Goal: Information Seeking & Learning: Find specific page/section

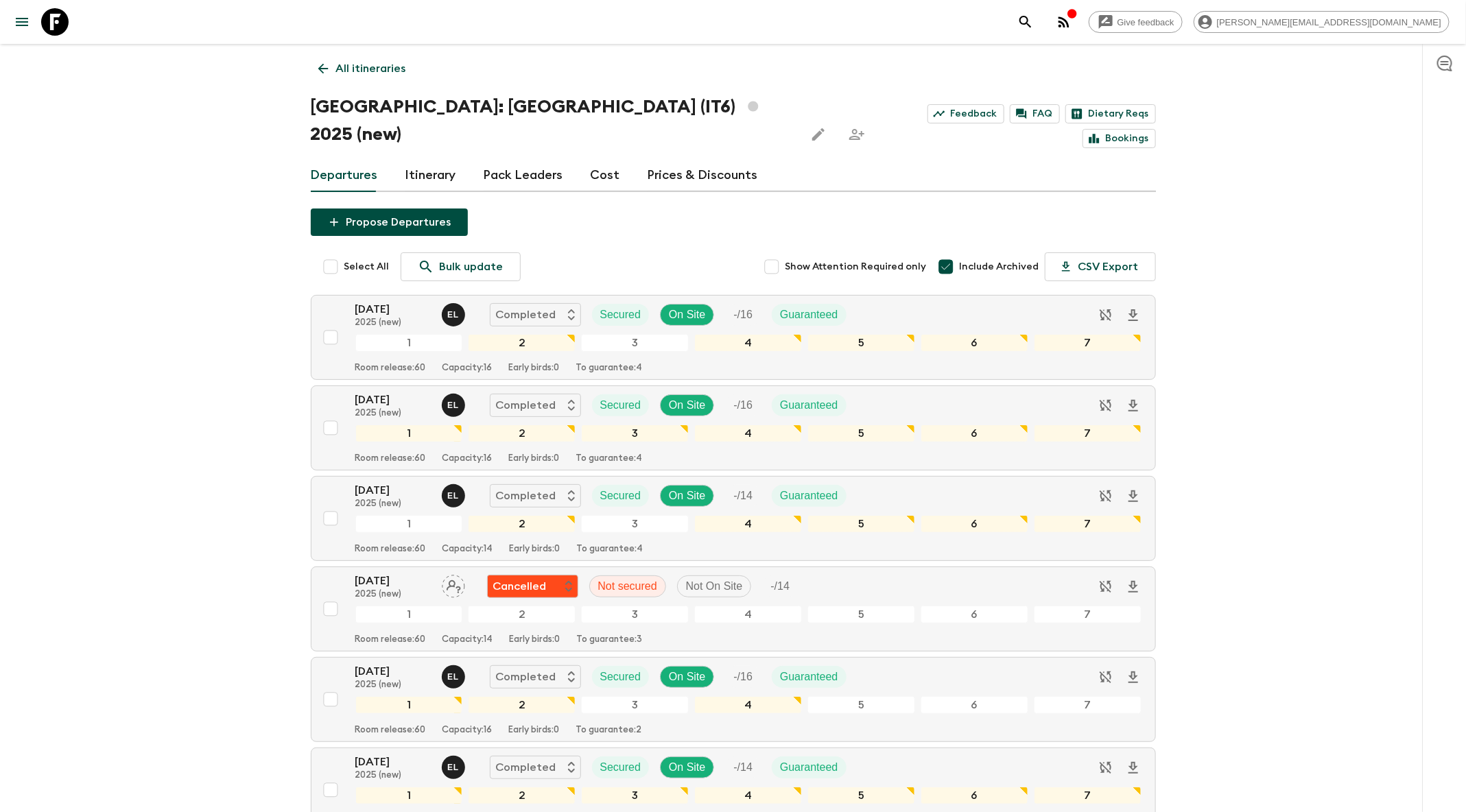
click at [437, 159] on link "Itinerary" at bounding box center [431, 175] width 51 height 33
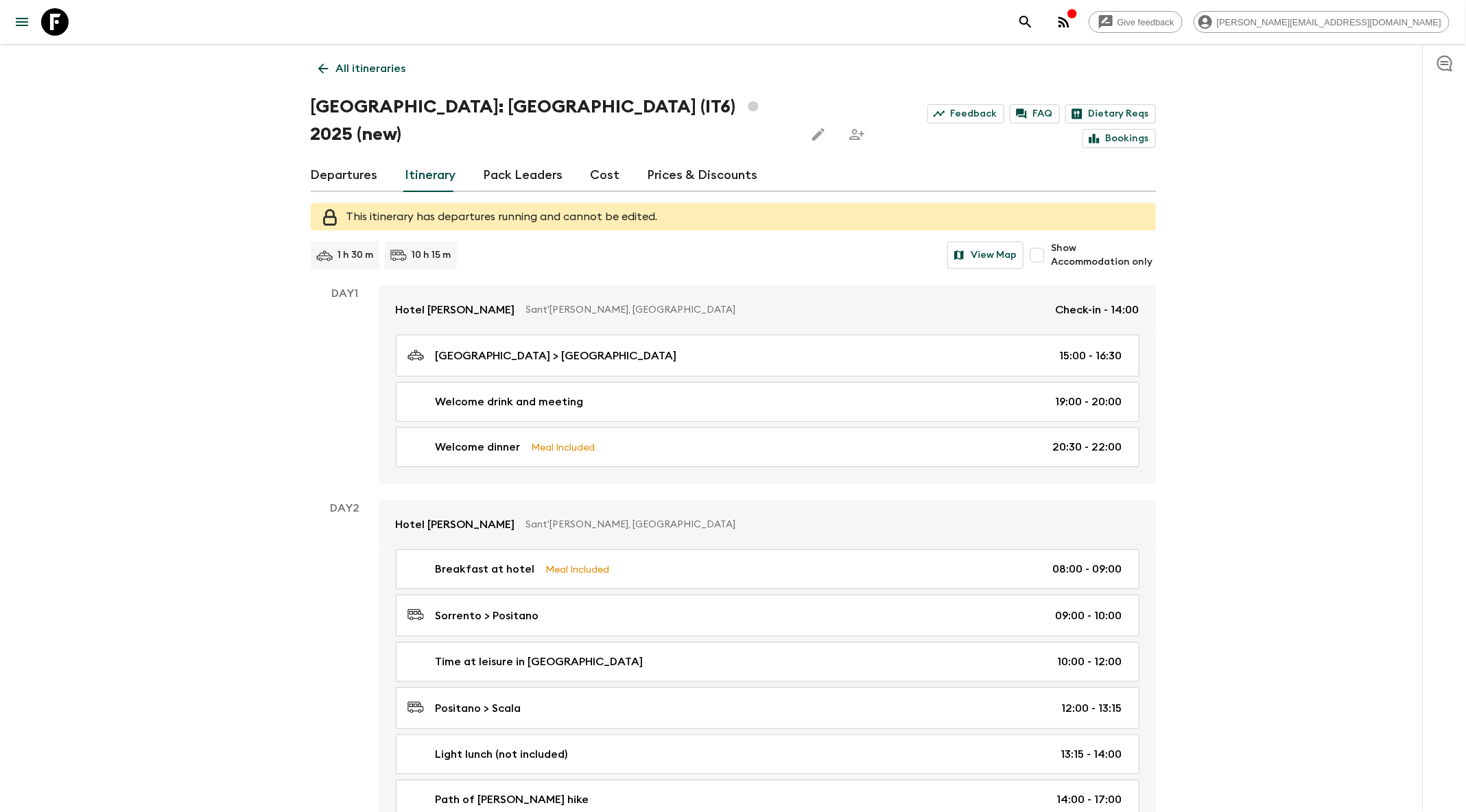
click at [346, 159] on link "Departures" at bounding box center [345, 175] width 68 height 33
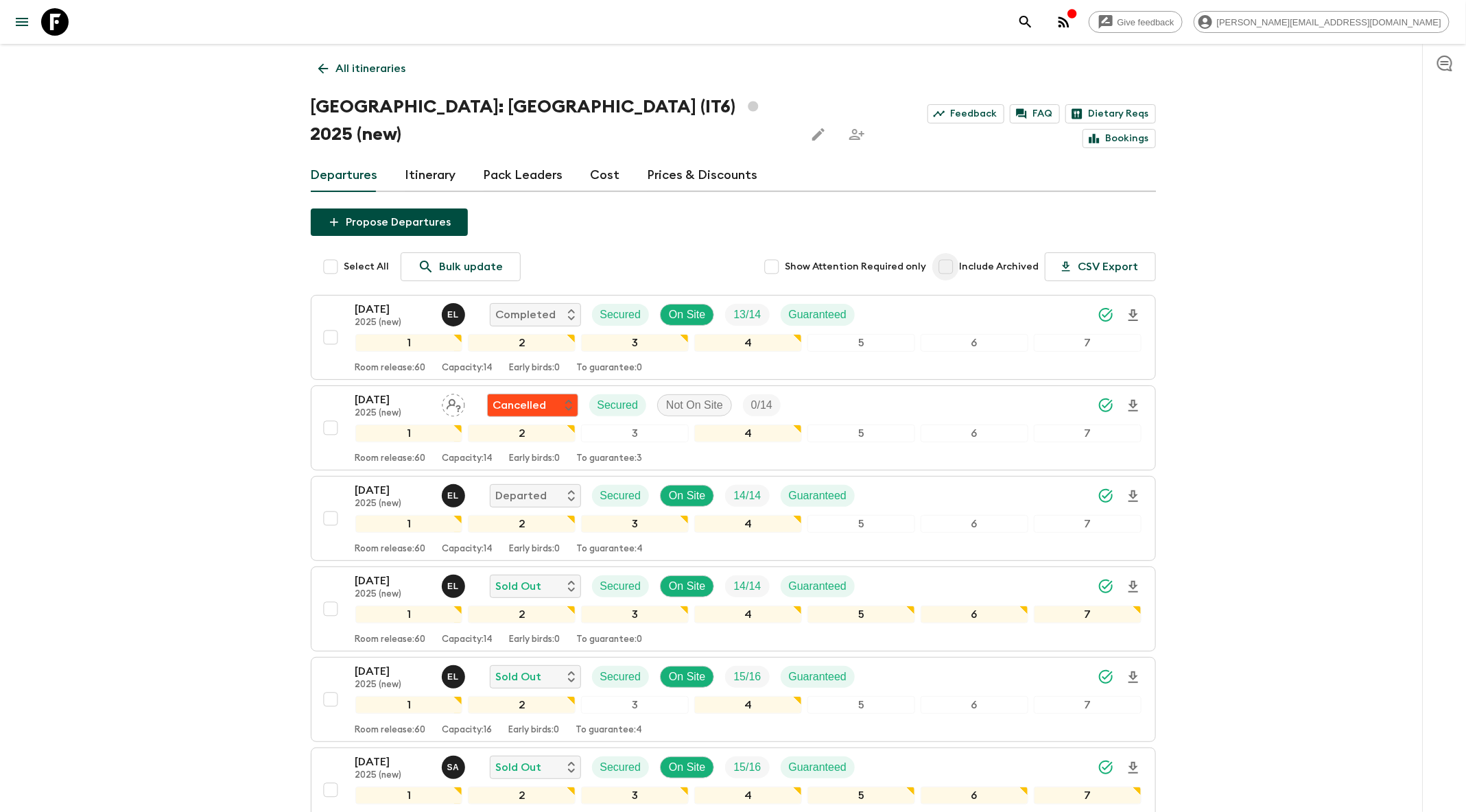
click at [960, 253] on input "Include Archived" at bounding box center [946, 266] width 27 height 27
checkbox input "true"
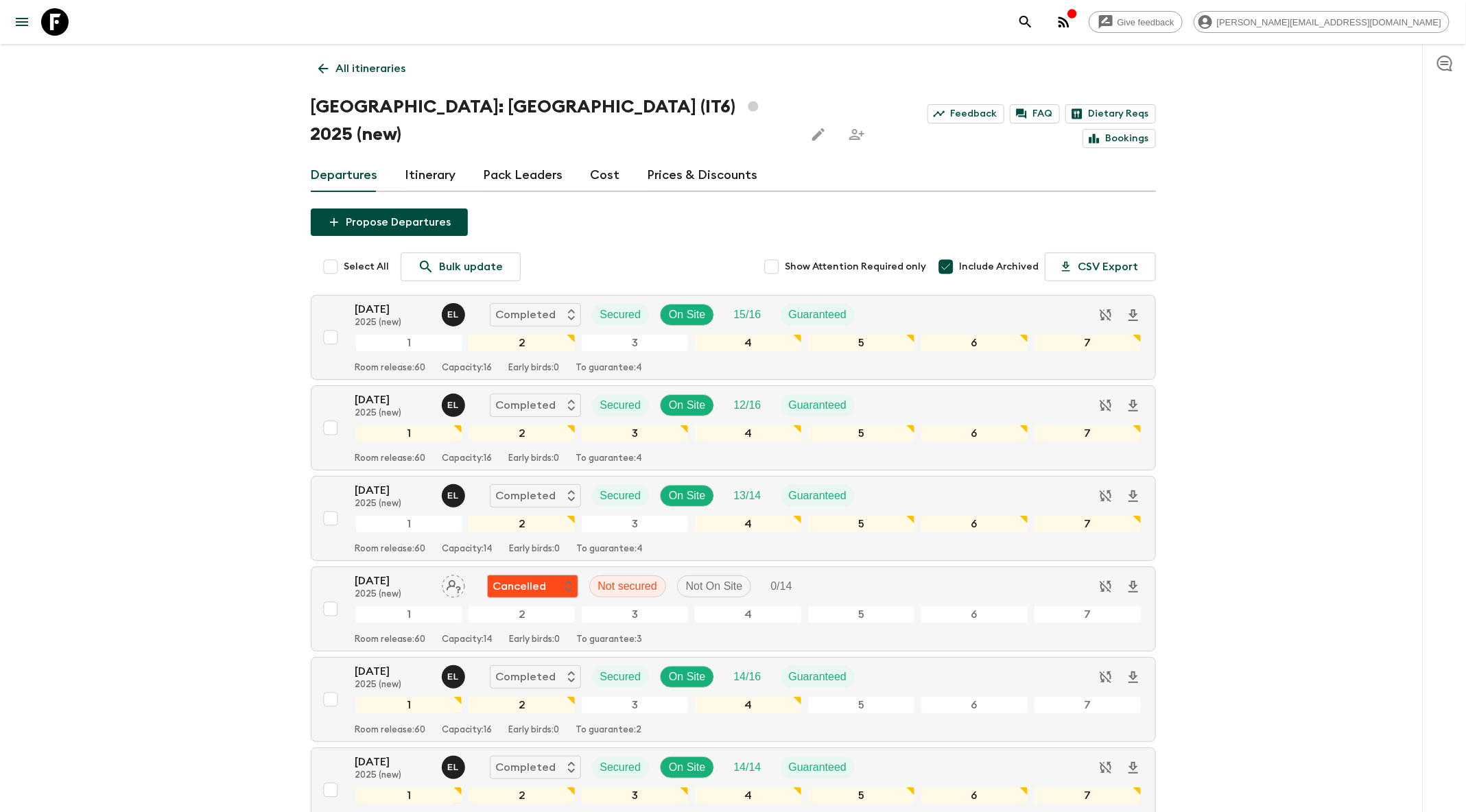
click at [438, 159] on link "Itinerary" at bounding box center [431, 175] width 51 height 33
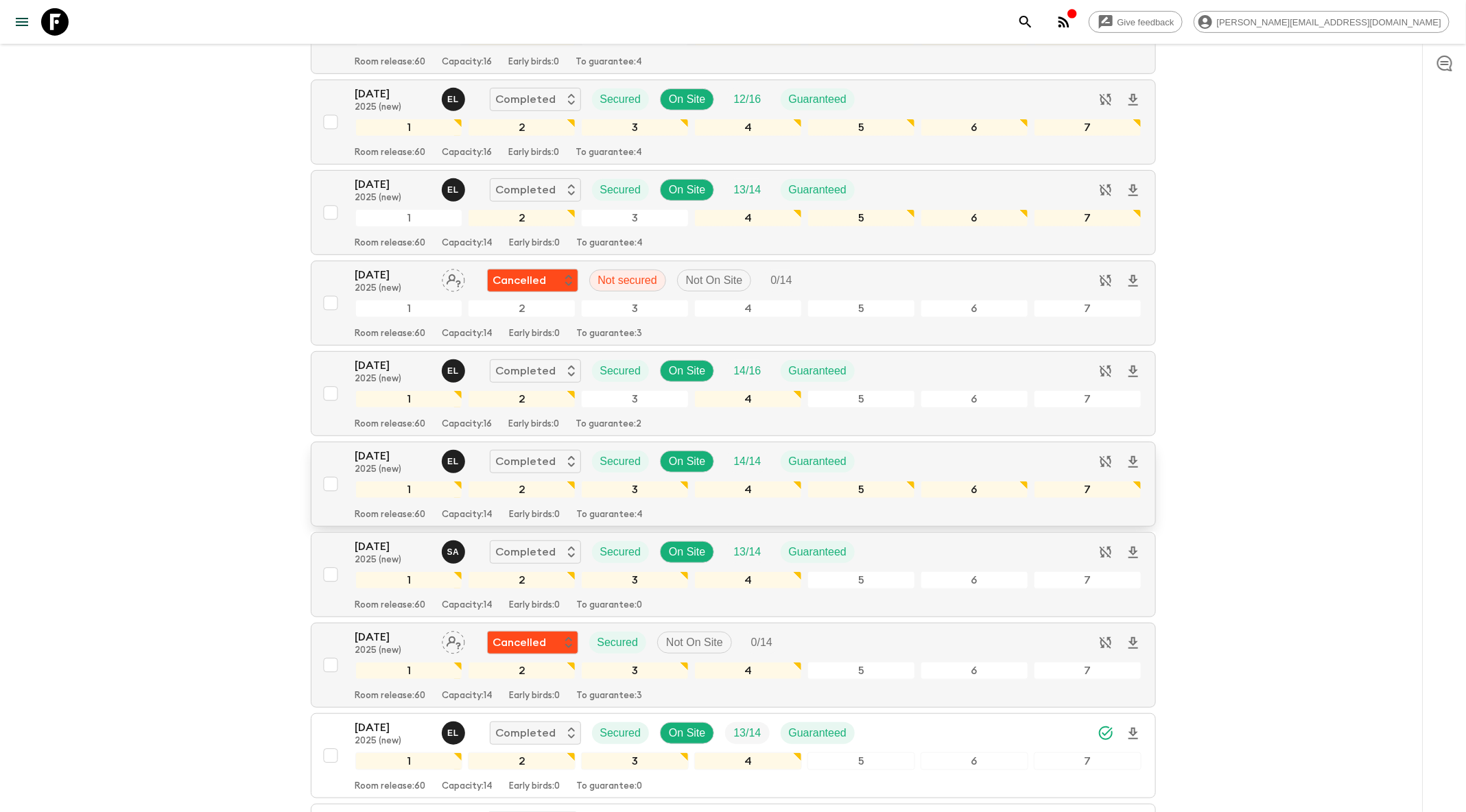
scroll to position [322, 0]
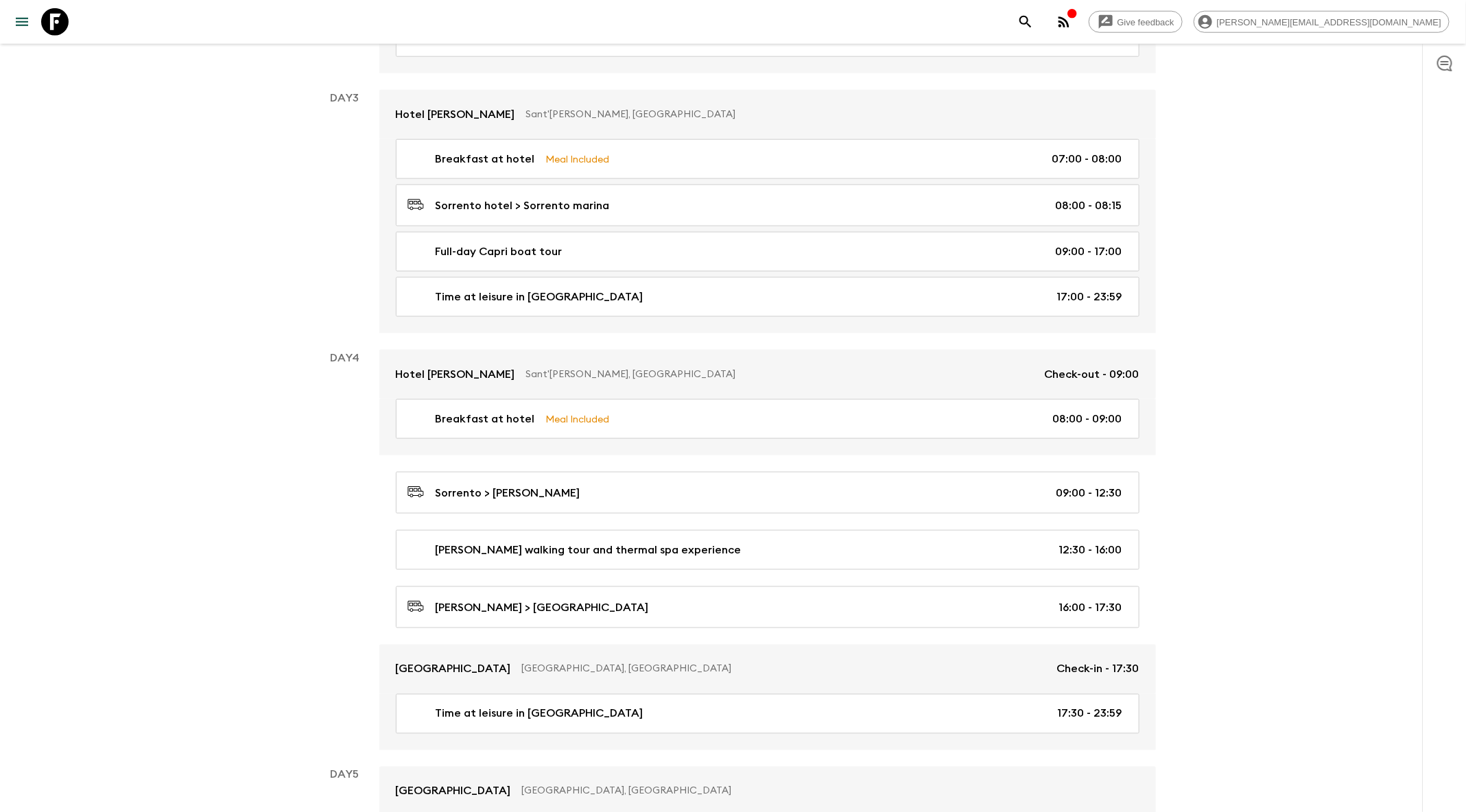
scroll to position [999, 0]
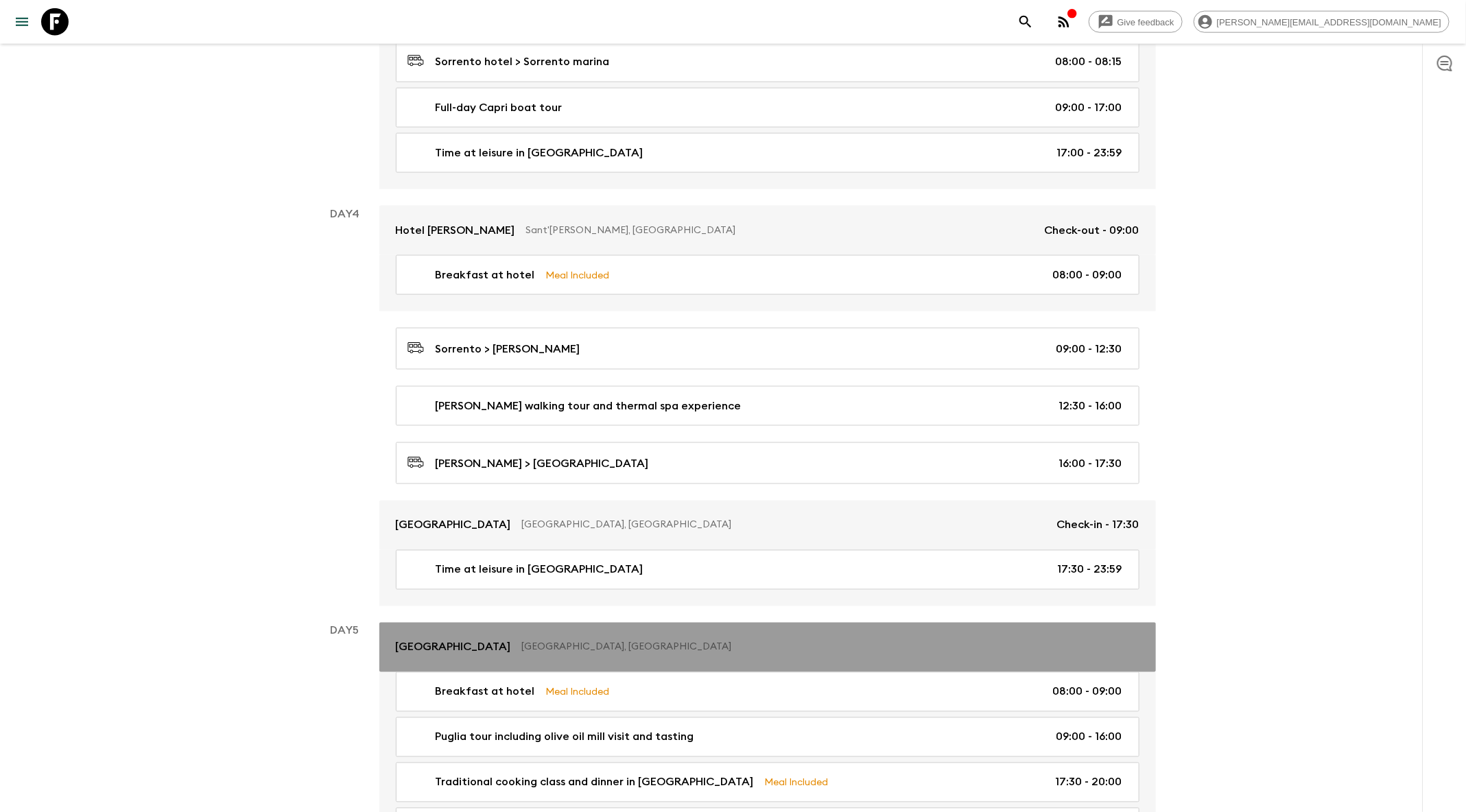
click at [674, 623] on link "Colle Del Sole Hotel Alberobello, Italy" at bounding box center [767, 647] width 776 height 49
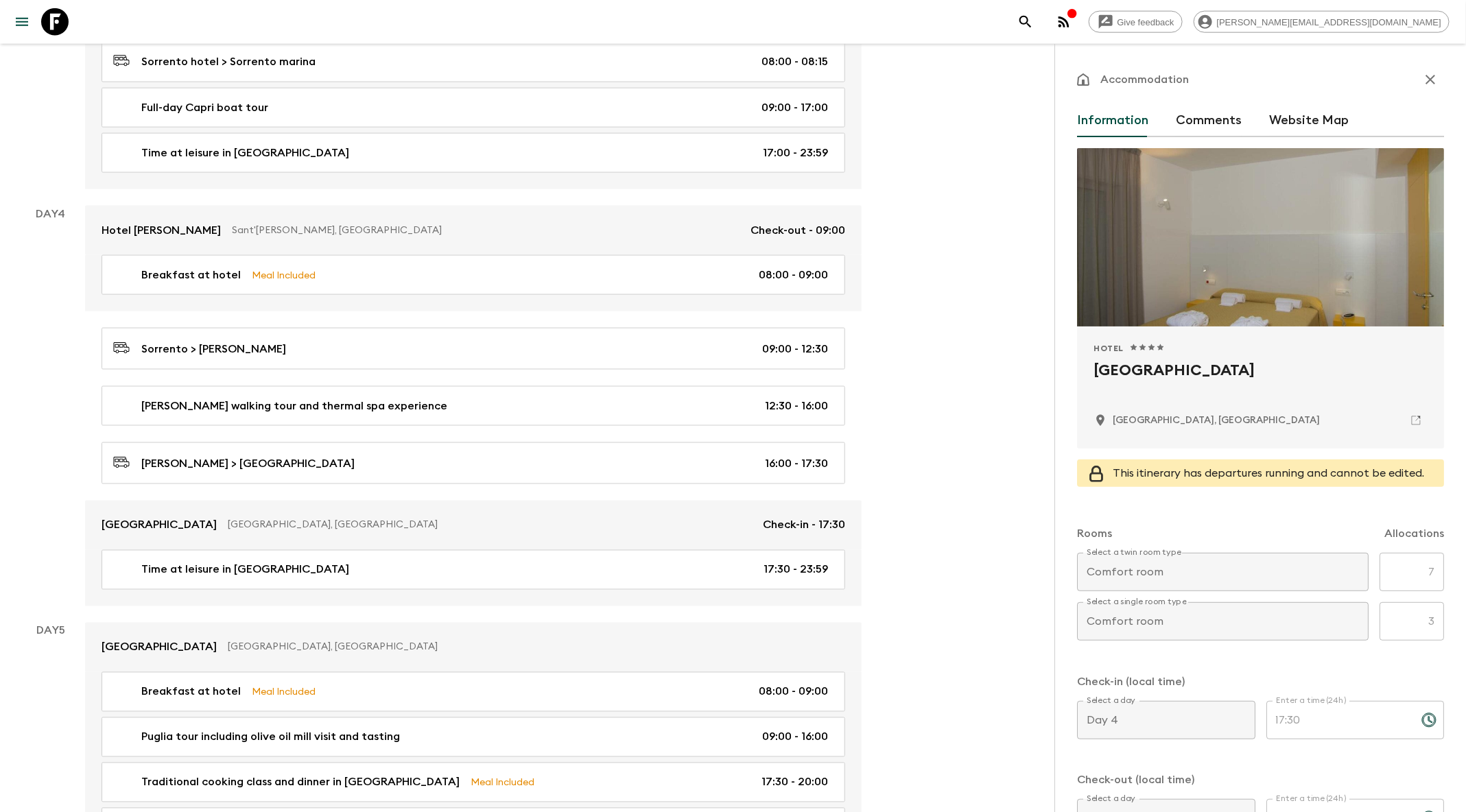
drag, startPoint x: 1250, startPoint y: 364, endPoint x: 1073, endPoint y: 364, distance: 177.0
click at [1073, 364] on div "Accommodation Information Comments Website Map Hotel 1 Star 2 Stars 3 Stars 4 S…" at bounding box center [1260, 450] width 412 height 812
copy h2 "[GEOGRAPHIC_DATA]"
